Goal: Check status: Check status

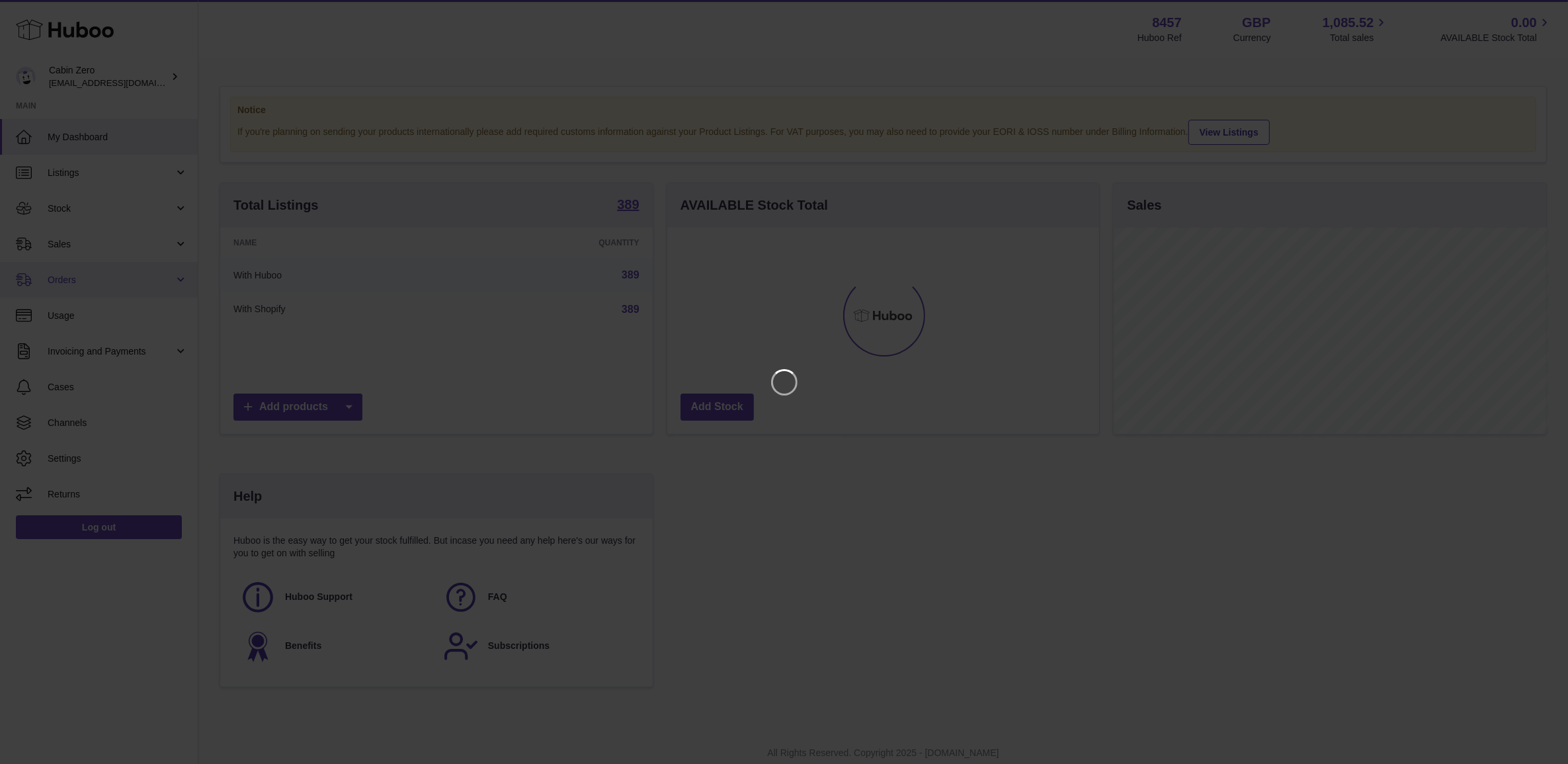
scroll to position [206, 435]
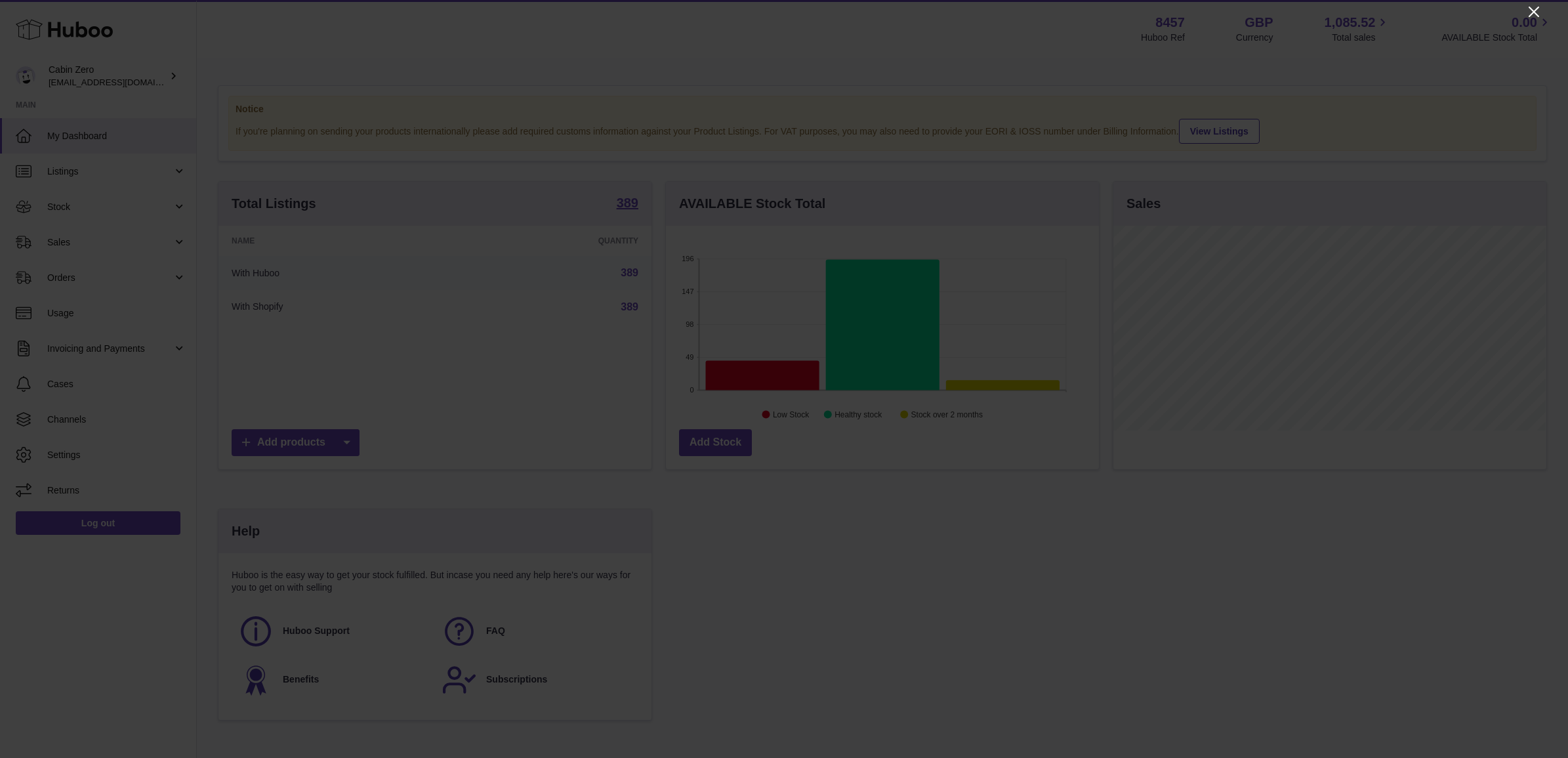
click at [1531, 10] on icon "Close" at bounding box center [1534, 11] width 11 height 11
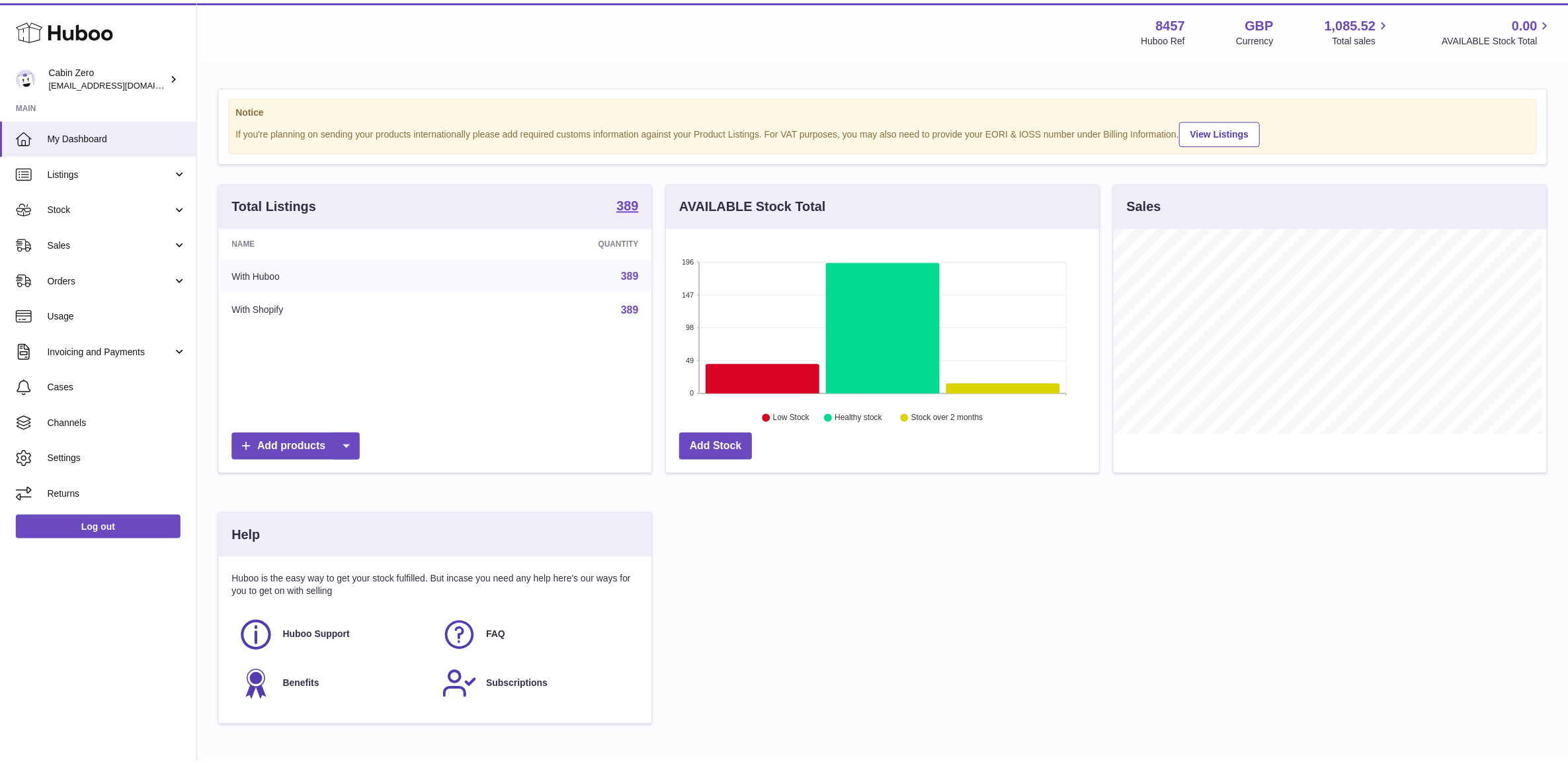
scroll to position [661470, 660837]
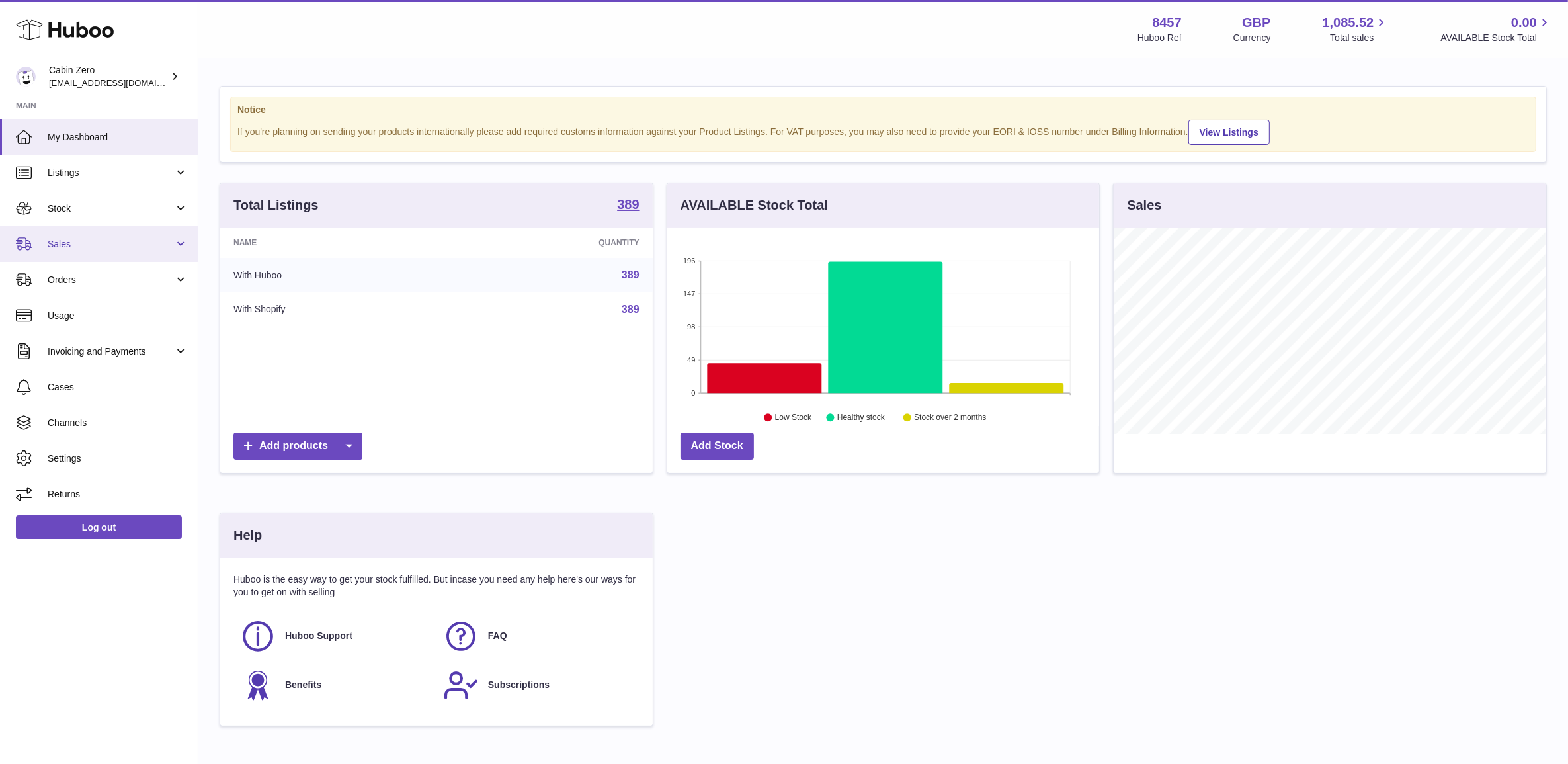
click at [103, 236] on link "Sales" at bounding box center [98, 244] width 198 height 36
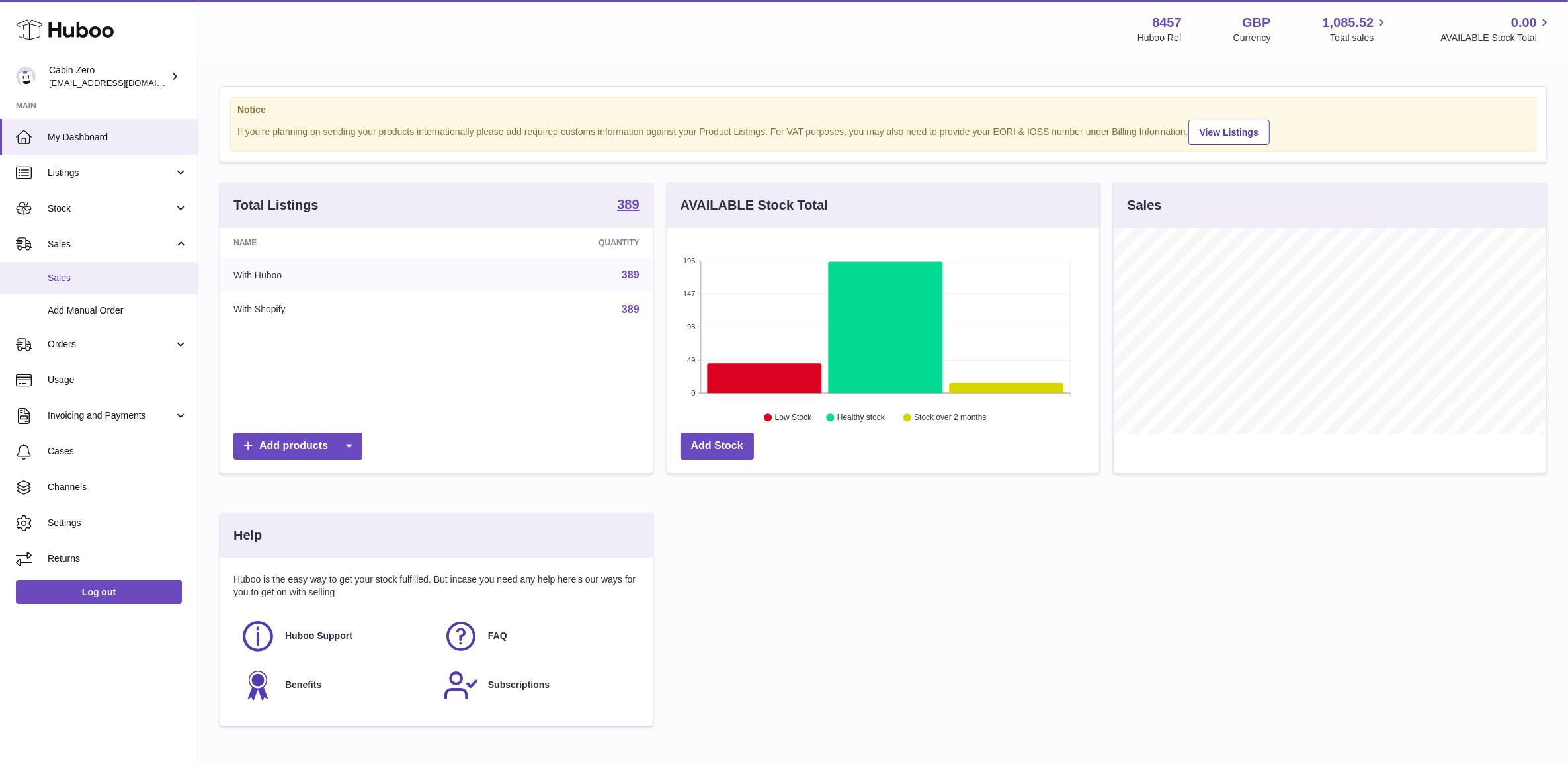
click at [104, 276] on span "Sales" at bounding box center [117, 277] width 140 height 12
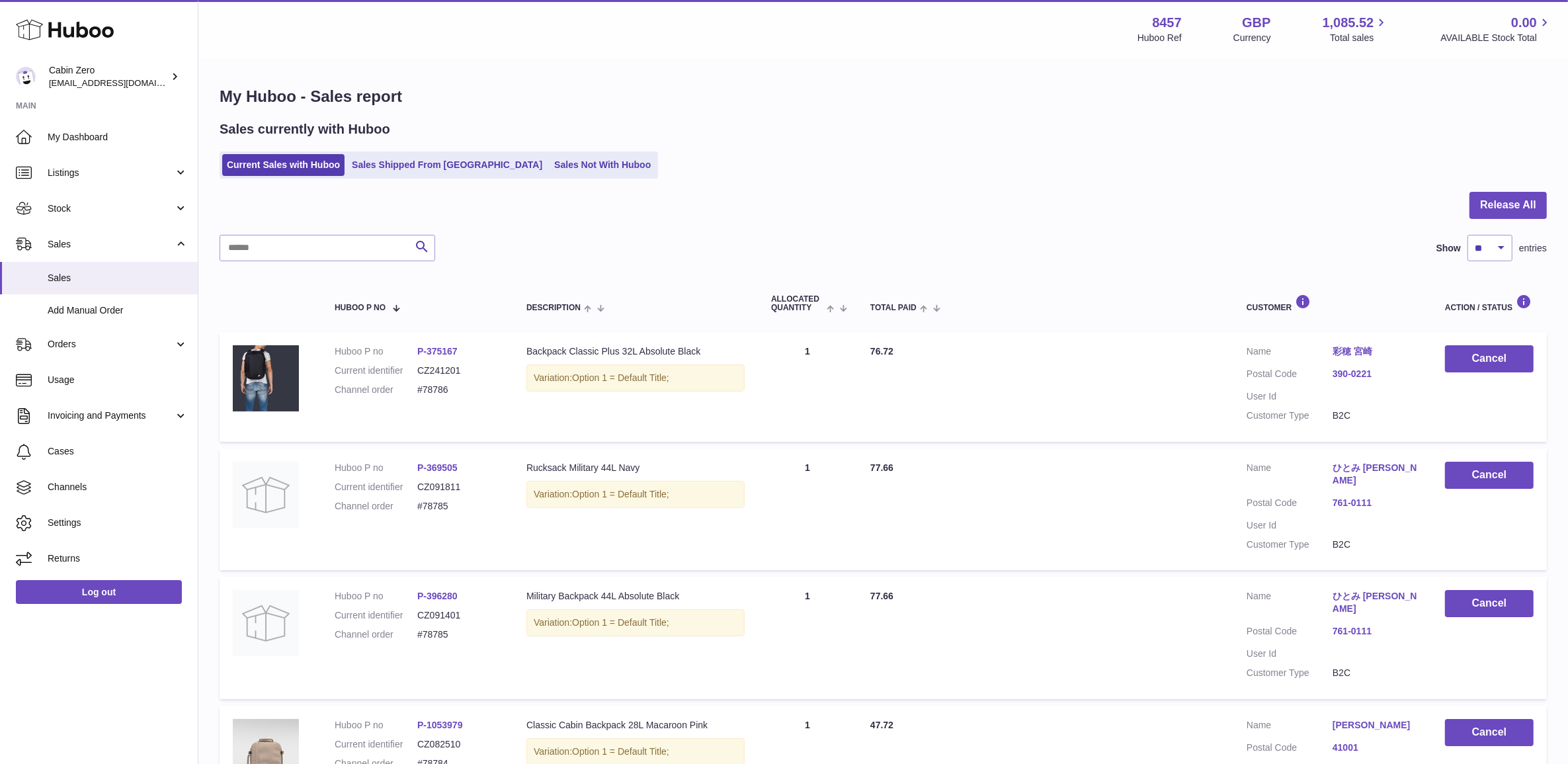
click at [386, 169] on link "Sales Shipped From [GEOGRAPHIC_DATA]" at bounding box center [447, 165] width 200 height 22
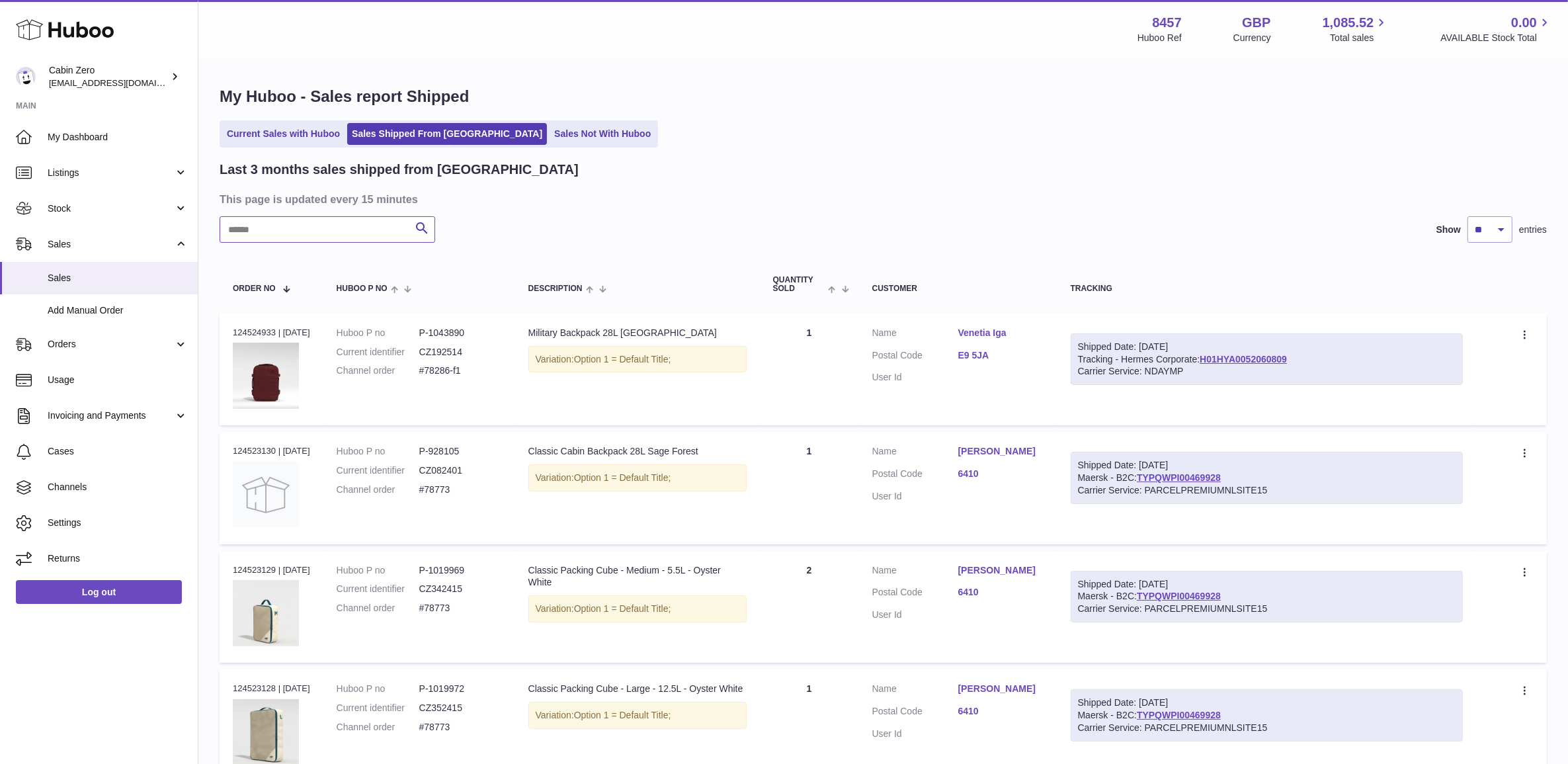
click at [331, 233] on input "text" at bounding box center [328, 229] width 215 height 27
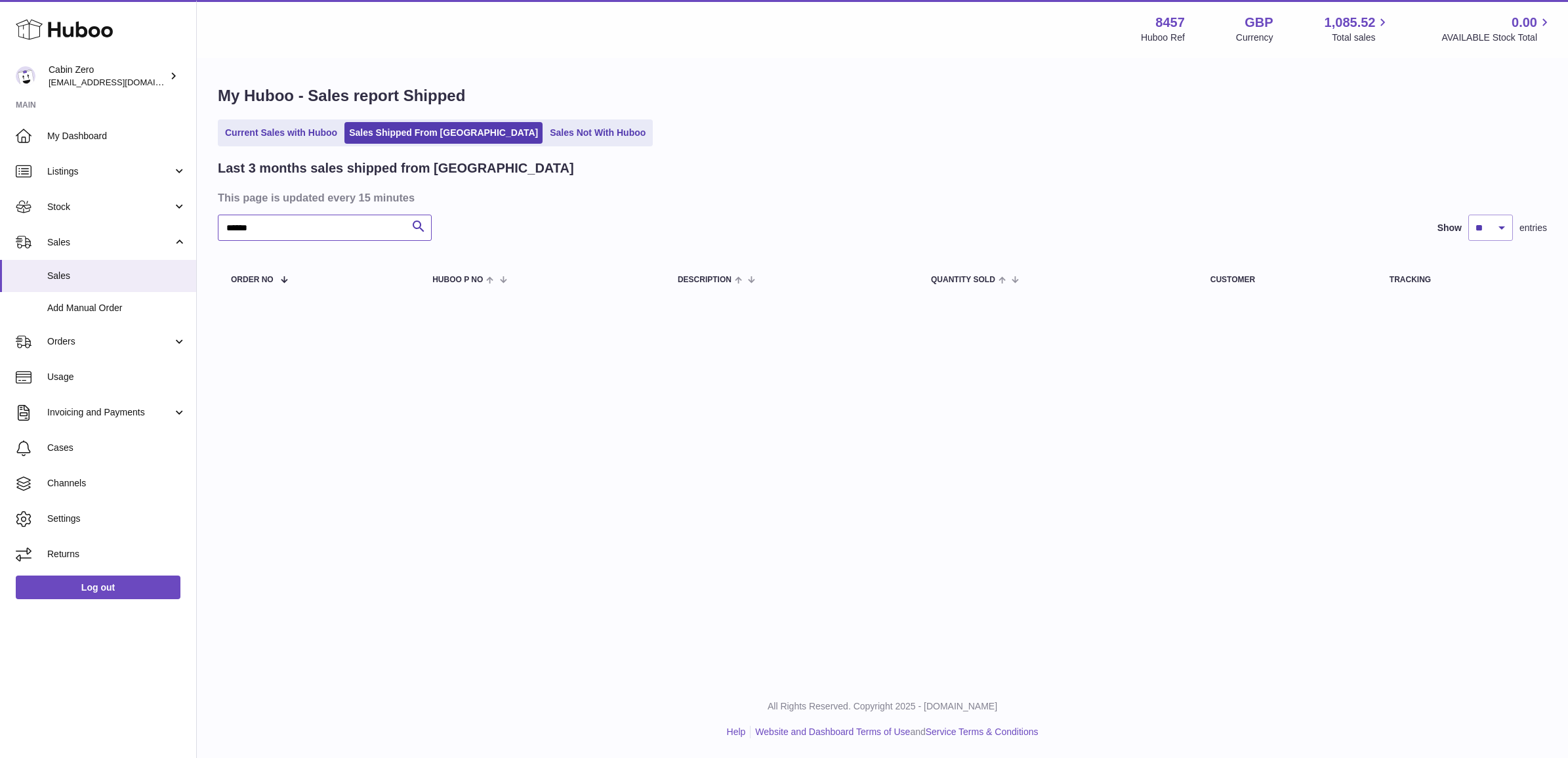
type input "******"
